Goal: Find specific page/section: Find specific page/section

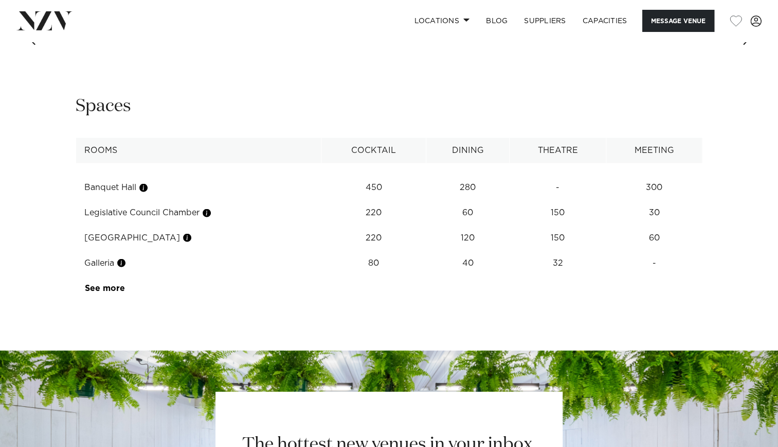
scroll to position [1344, 0]
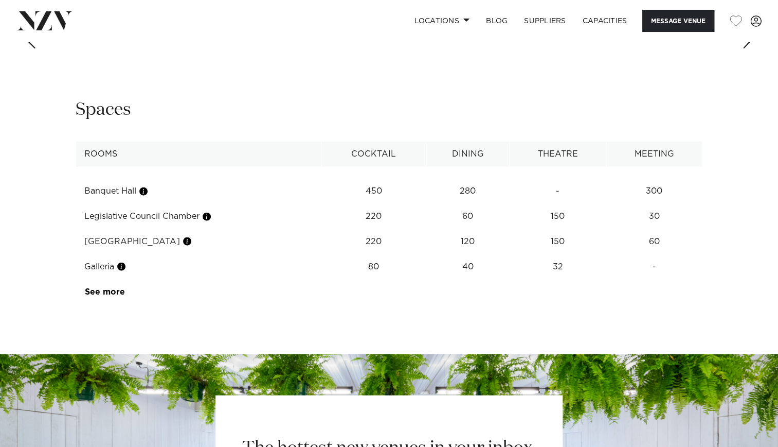
click at [182, 246] on button "button" at bounding box center [187, 241] width 10 height 10
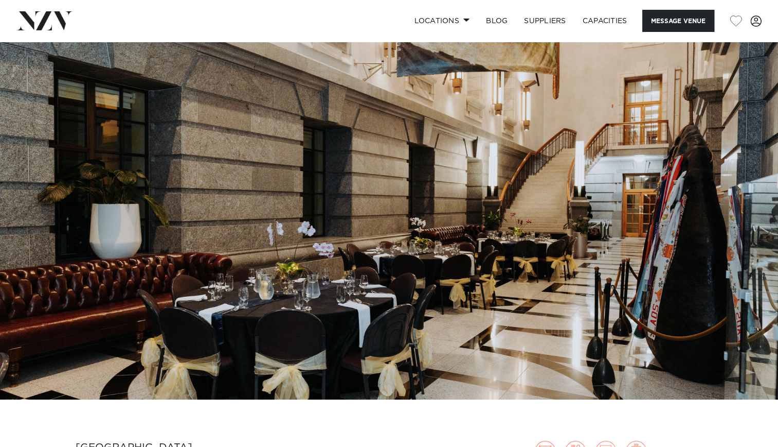
scroll to position [7, 0]
click at [540, 16] on link "SUPPLIERS" at bounding box center [545, 21] width 58 height 22
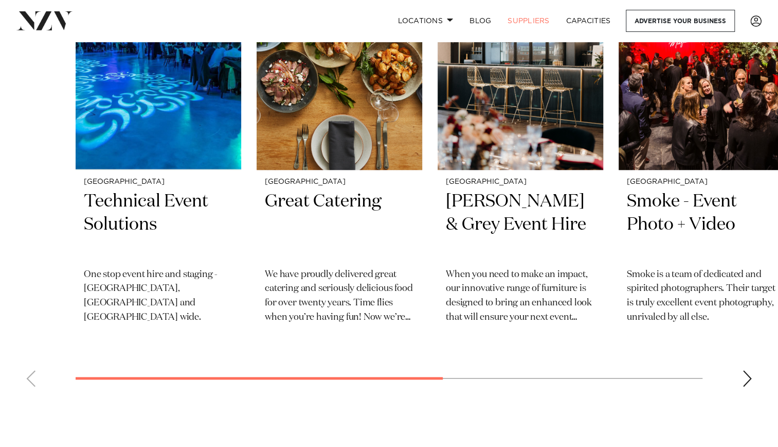
scroll to position [428, 0]
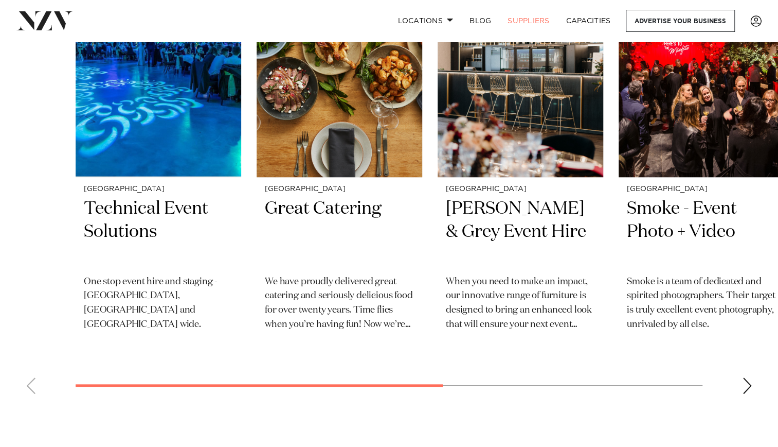
click at [341, 261] on h2 "Great Catering" at bounding box center [339, 231] width 149 height 69
